Goal: Task Accomplishment & Management: Use online tool/utility

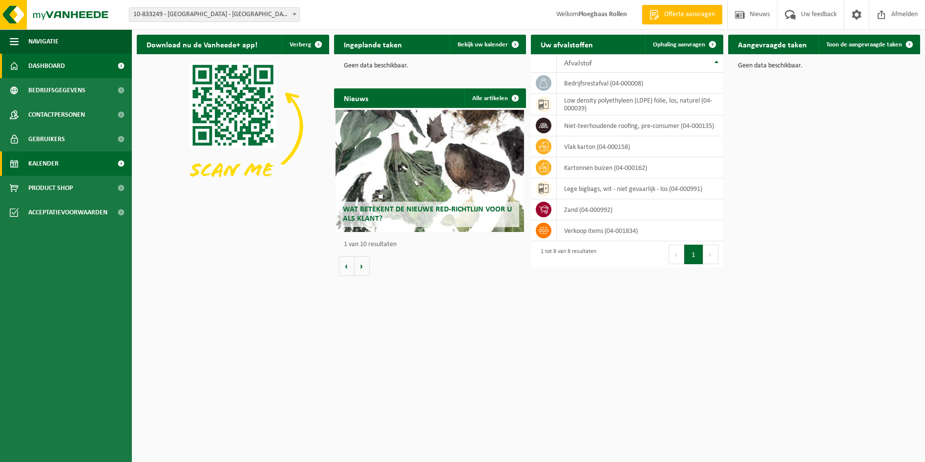
click at [50, 163] on span "Kalender" at bounding box center [43, 163] width 30 height 24
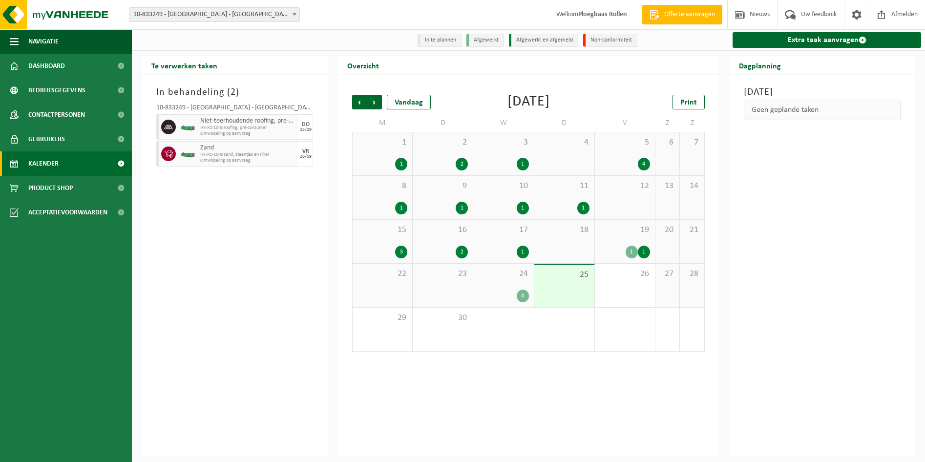
click at [517, 287] on div "24 4" at bounding box center [503, 285] width 60 height 43
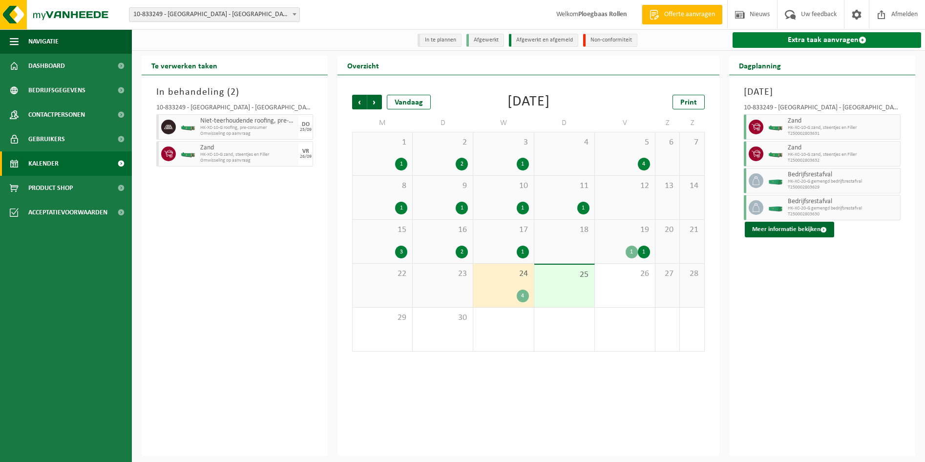
click at [805, 39] on link "Extra taak aanvragen" at bounding box center [827, 40] width 189 height 16
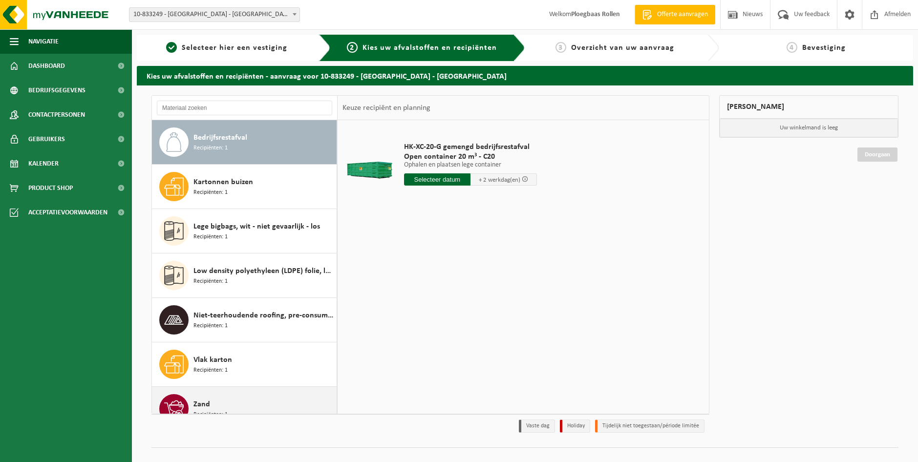
click at [221, 399] on div "Zand Recipiënten: 1" at bounding box center [263, 408] width 141 height 29
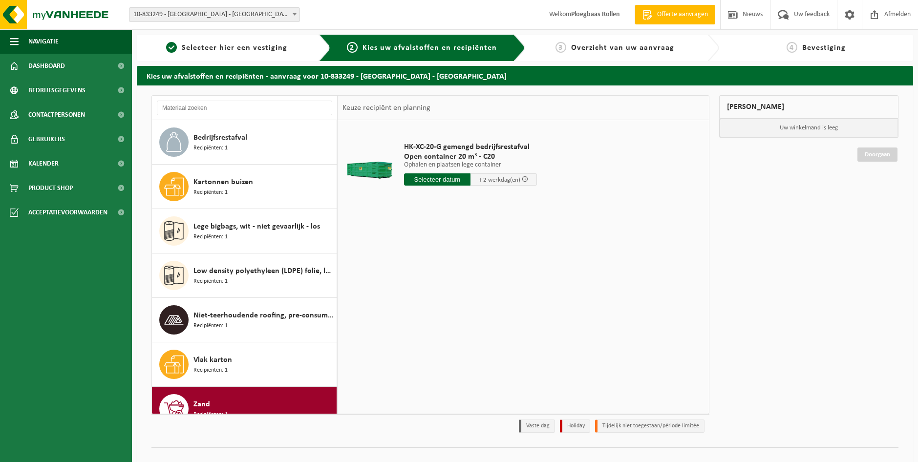
scroll to position [17, 0]
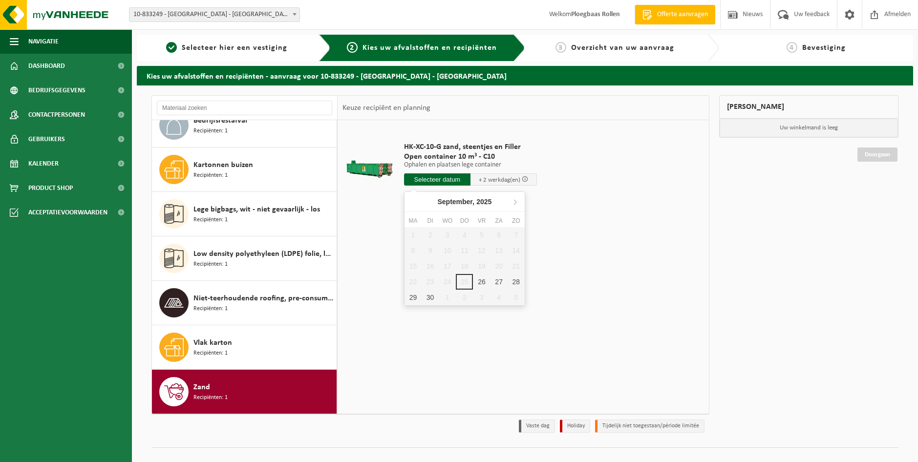
click at [456, 179] on input "text" at bounding box center [437, 179] width 66 height 12
click at [483, 280] on div "26" at bounding box center [481, 282] width 17 height 16
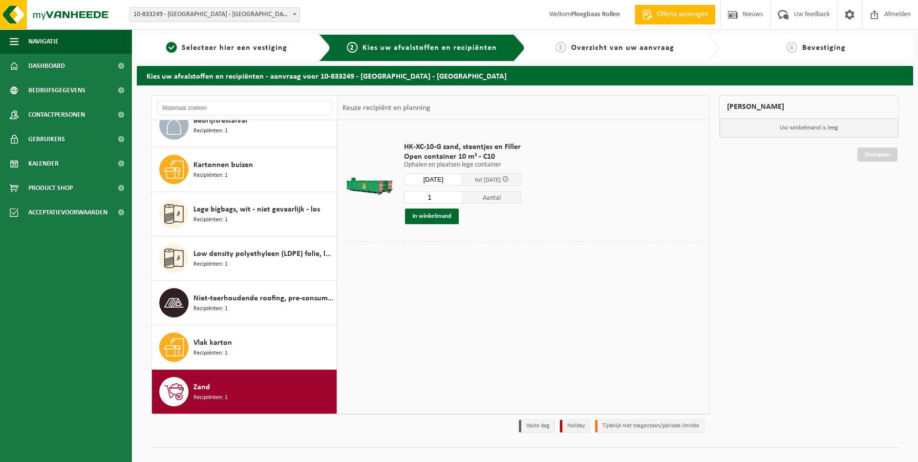
type input "Van 2025-09-26"
click at [424, 217] on button "In winkelmand" at bounding box center [432, 217] width 54 height 16
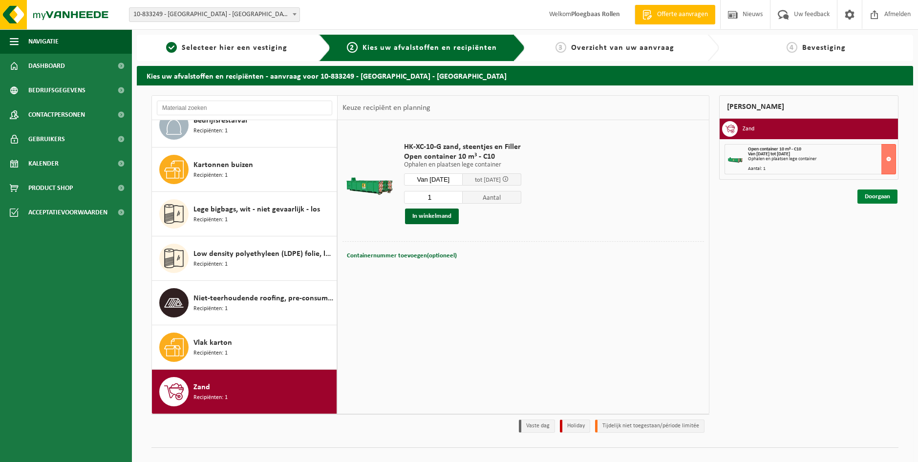
click at [874, 194] on link "Doorgaan" at bounding box center [877, 197] width 40 height 14
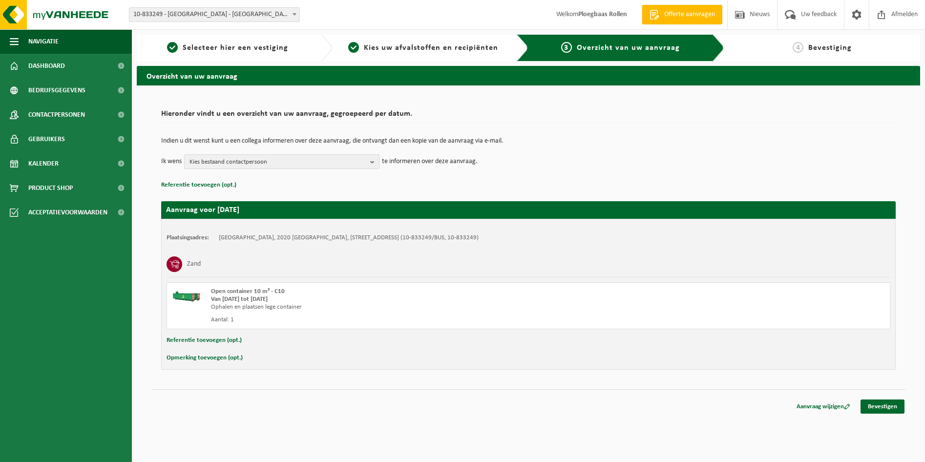
click at [309, 159] on span "Kies bestaand contactpersoon" at bounding box center [278, 162] width 177 height 15
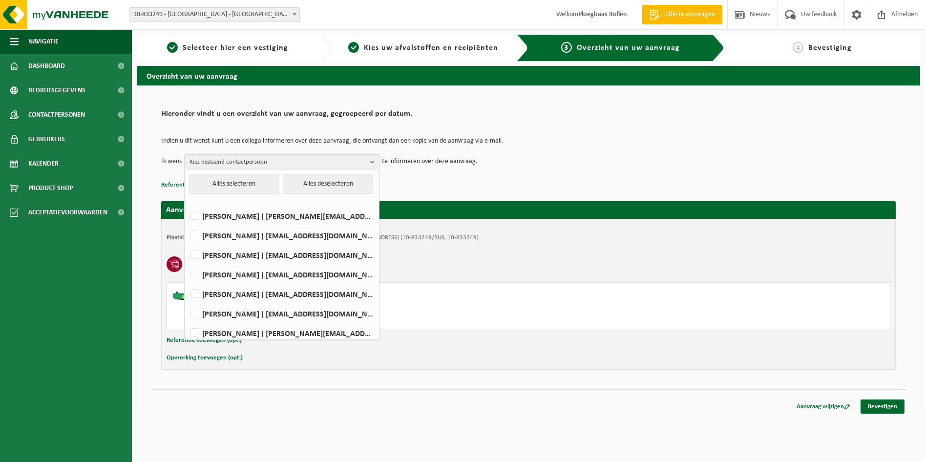
click at [257, 204] on li "KEVIN DE MEYER ( kevin.demeyer@iko.com )" at bounding box center [282, 214] width 190 height 20
click at [256, 213] on label "KEVIN DE MEYER ( kevin.demeyer@iko.com )" at bounding box center [282, 216] width 186 height 15
click at [187, 204] on input "KEVIN DE MEYER ( kevin.demeyer@iko.com )" at bounding box center [187, 203] width 0 height 0
checkbox input "true"
click at [887, 406] on link "Bevestigen" at bounding box center [883, 407] width 44 height 14
